Goal: Check status: Check status

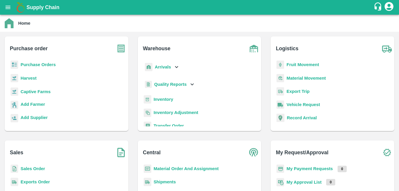
click at [39, 169] on b "Sales Order" at bounding box center [33, 168] width 24 height 5
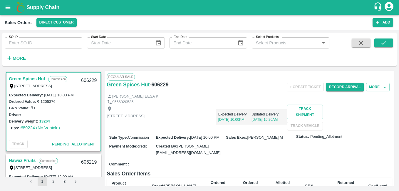
click at [30, 44] on input "SO ID" at bounding box center [44, 42] width 78 height 11
type input "605373"
click at [378, 45] on button "submit" at bounding box center [383, 42] width 19 height 9
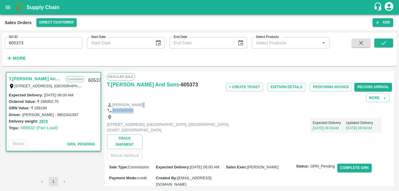
drag, startPoint x: 394, startPoint y: 104, endPoint x: 395, endPoint y: 110, distance: 5.3
click at [395, 110] on div "T.[PERSON_NAME] And Sons Commission Shop [STREET_ADDRESS] 221007, [GEOGRAPHIC_D…" at bounding box center [199, 128] width 394 height 120
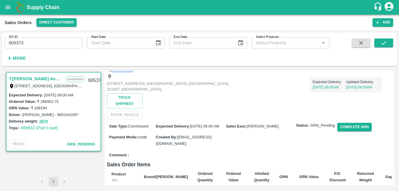
scroll to position [26, 0]
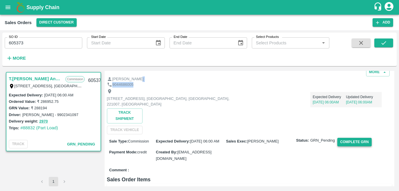
click at [359, 140] on button "Complete GRN" at bounding box center [354, 142] width 34 height 9
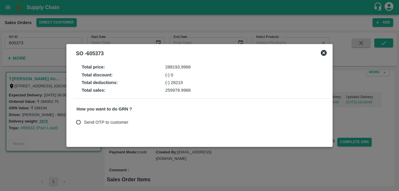
click at [113, 122] on span "Send OTP to customer" at bounding box center [106, 122] width 44 height 6
click at [84, 122] on input "Send OTP to customer" at bounding box center [78, 122] width 11 height 11
radio input "true"
click at [144, 122] on button "Send OTP" at bounding box center [145, 122] width 24 height 9
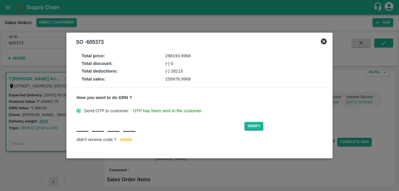
click at [84, 132] on div "Verify didn't receive code ? [GEOGRAPHIC_DATA]" at bounding box center [201, 132] width 250 height 23
click at [322, 42] on div "SO - 605373" at bounding box center [199, 42] width 260 height 13
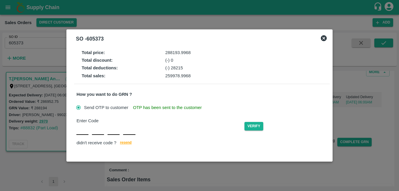
drag, startPoint x: 3, startPoint y: 6, endPoint x: 6, endPoint y: 7, distance: 3.5
click at [3, 5] on div at bounding box center [199, 95] width 399 height 191
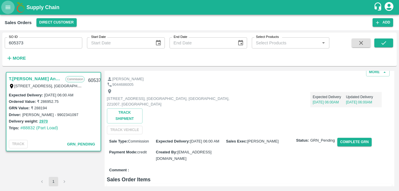
click at [6, 7] on icon "open drawer" at bounding box center [8, 7] width 6 height 6
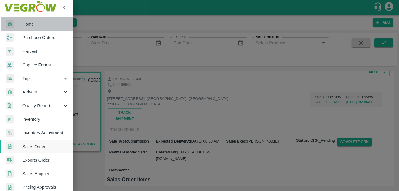
click at [31, 23] on span "Home" at bounding box center [45, 24] width 46 height 6
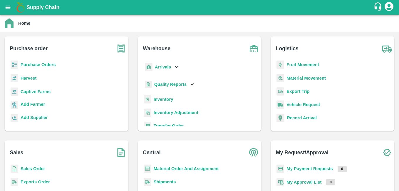
click at [35, 170] on b "Sales Order" at bounding box center [33, 168] width 24 height 5
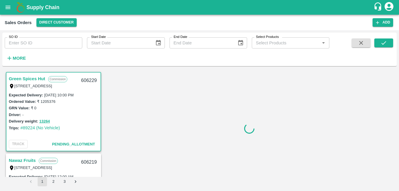
click at [60, 45] on input "SO ID" at bounding box center [44, 42] width 78 height 11
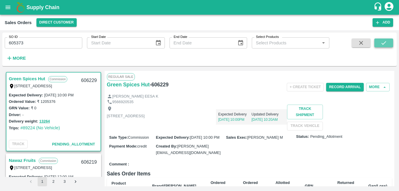
click at [386, 43] on icon "submit" at bounding box center [383, 43] width 6 height 6
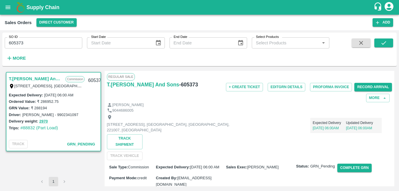
click at [42, 42] on input "605373" at bounding box center [44, 42] width 78 height 11
click at [389, 43] on button "submit" at bounding box center [383, 42] width 19 height 9
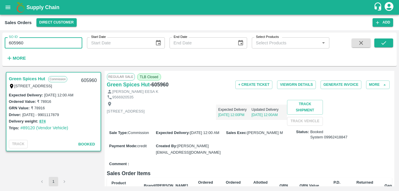
click at [38, 42] on input "605960" at bounding box center [44, 42] width 78 height 11
type input "605373"
click at [44, 43] on input "605373" at bounding box center [44, 42] width 78 height 11
